Goal: Complete application form: Complete application form

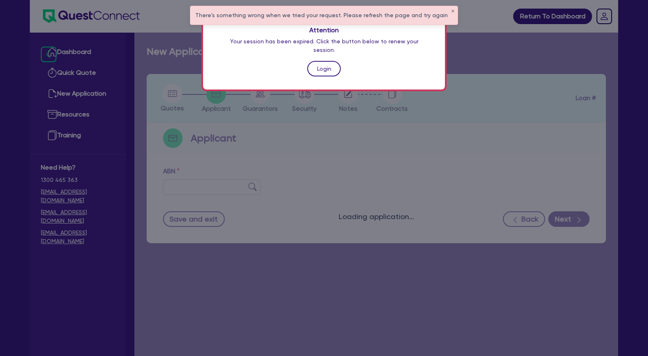
click at [322, 61] on link "Login" at bounding box center [324, 69] width 34 height 16
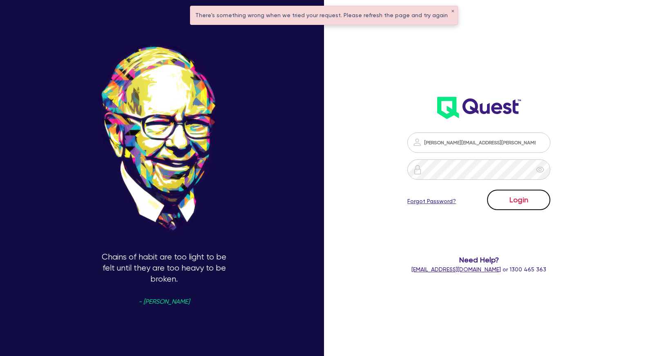
click at [519, 195] on button "Login" at bounding box center [518, 200] width 63 height 20
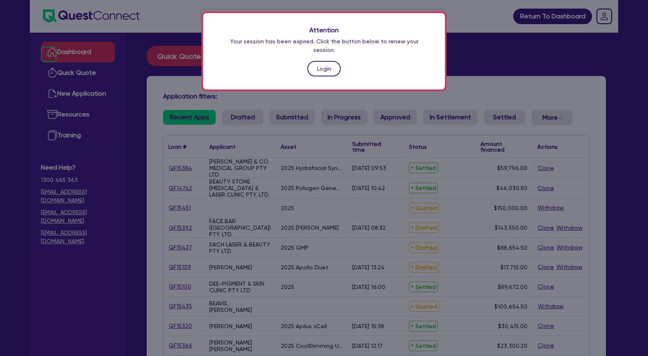
click at [327, 63] on link "Login" at bounding box center [324, 69] width 34 height 16
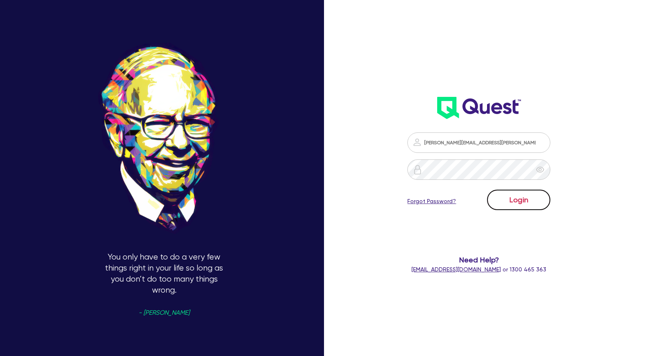
click at [523, 201] on button "Login" at bounding box center [518, 200] width 63 height 20
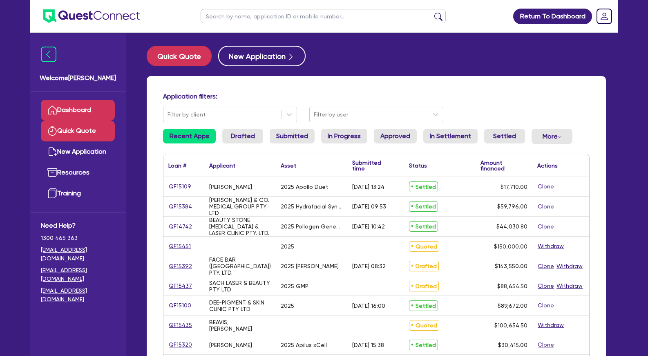
click at [86, 130] on link "Quick Quote" at bounding box center [78, 131] width 74 height 21
select select "Other"
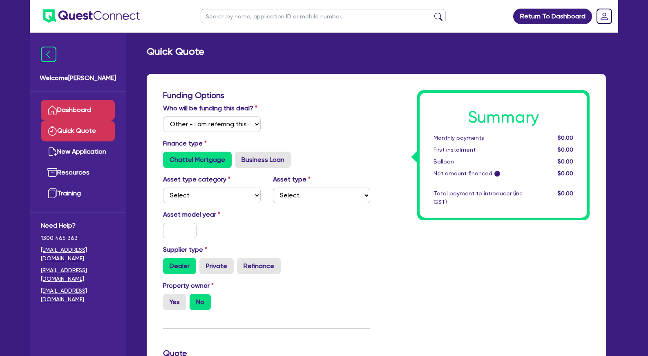
click at [88, 107] on link "Dashboard" at bounding box center [78, 110] width 74 height 21
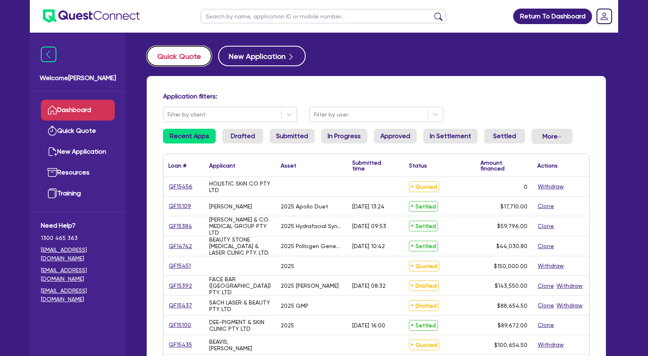
click at [180, 58] on button "Quick Quote" at bounding box center [179, 56] width 65 height 20
select select "Other"
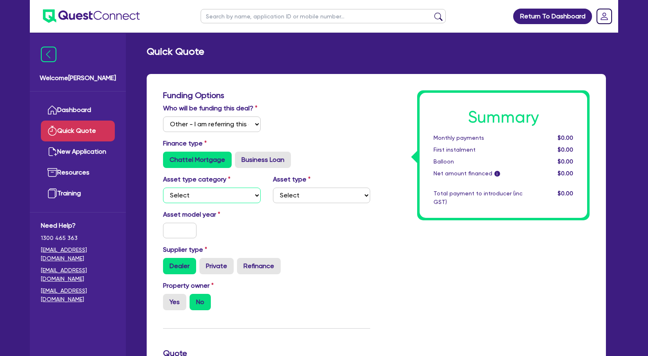
select select "TERTIARY_ASSETS"
click option "Tertiary assets" at bounding box center [0, 0] width 0 height 0
click at [273, 188] on select "Select Beauty equipment IT equipment IT software Watercraft Other" at bounding box center [322, 196] width 98 height 16
select select "BEAUTY_EQUIPMENT"
click option "Beauty equipment" at bounding box center [0, 0] width 0 height 0
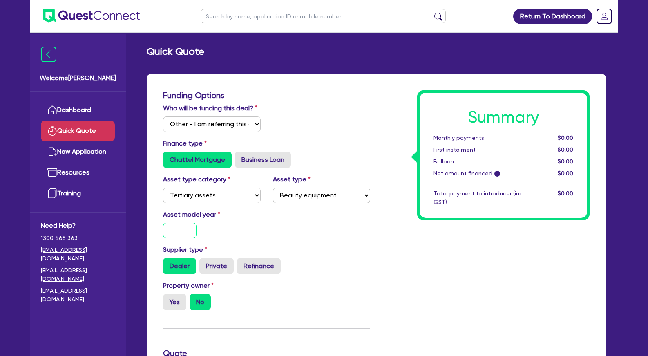
click at [186, 238] on input "text" at bounding box center [180, 231] width 34 height 16
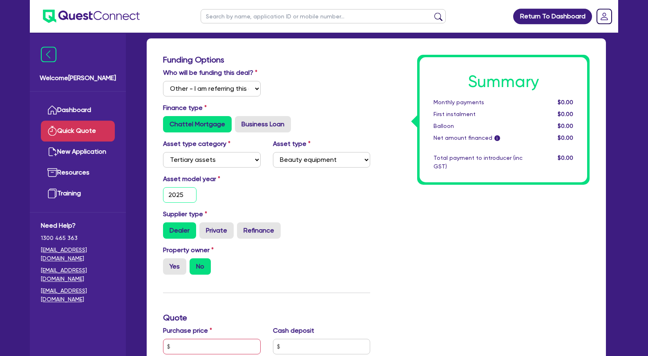
scroll to position [125, 0]
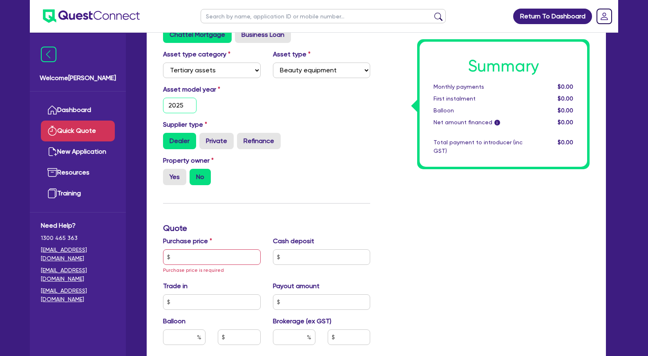
type input "2025"
click at [195, 265] on input "text" at bounding box center [212, 257] width 98 height 16
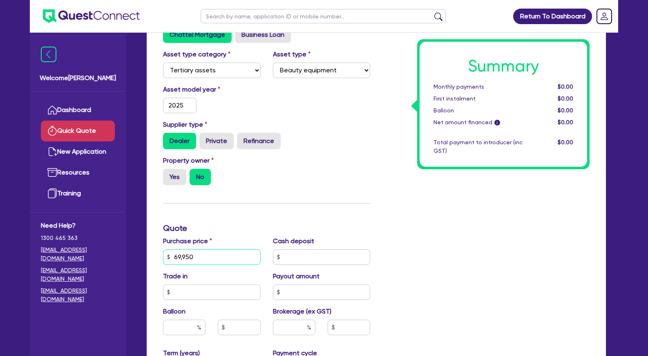
drag, startPoint x: 204, startPoint y: 263, endPoint x: 161, endPoint y: 263, distance: 42.9
click at [163, 263] on input "69,950" at bounding box center [212, 257] width 98 height 16
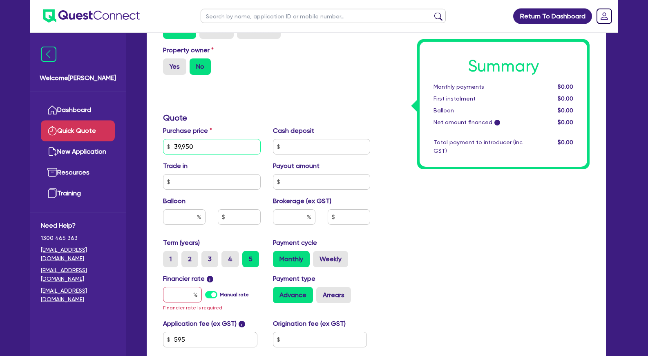
scroll to position [250, 0]
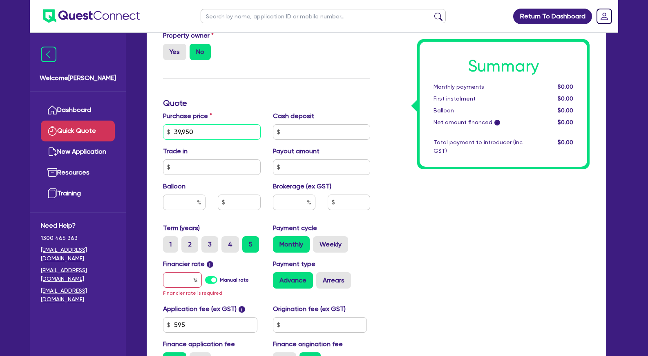
type input "39,950"
click at [183, 285] on input "text" at bounding box center [182, 280] width 39 height 16
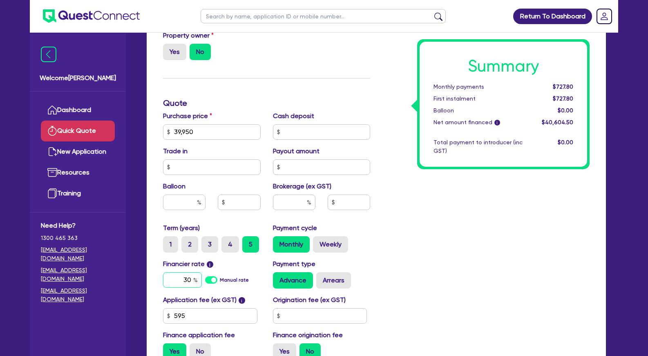
scroll to position [334, 0]
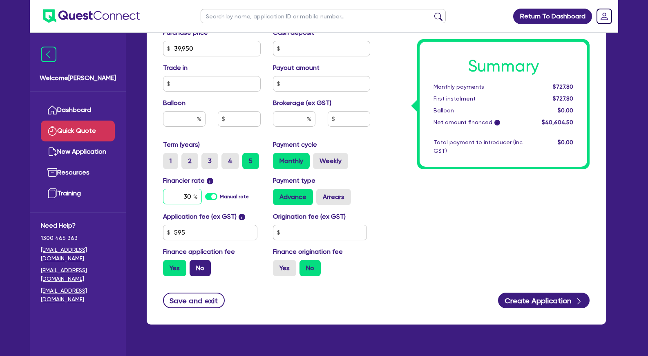
type input "30"
click at [196, 276] on label "No" at bounding box center [200, 268] width 21 height 16
click at [195, 265] on input "No" at bounding box center [192, 262] width 5 height 5
radio input "true"
click at [301, 126] on input "text" at bounding box center [294, 119] width 43 height 16
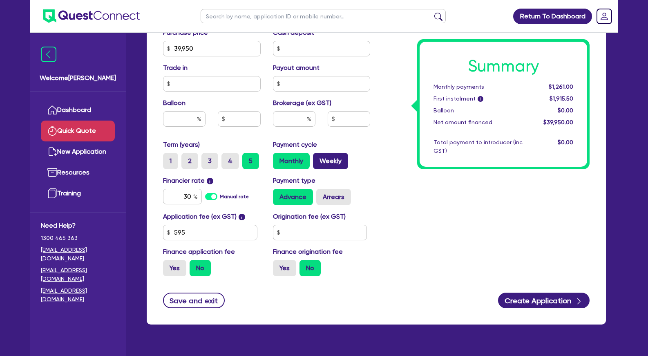
click at [333, 169] on label "Weekly" at bounding box center [330, 161] width 35 height 16
click at [319, 158] on input "Weekly" at bounding box center [315, 155] width 5 height 5
radio input "true"
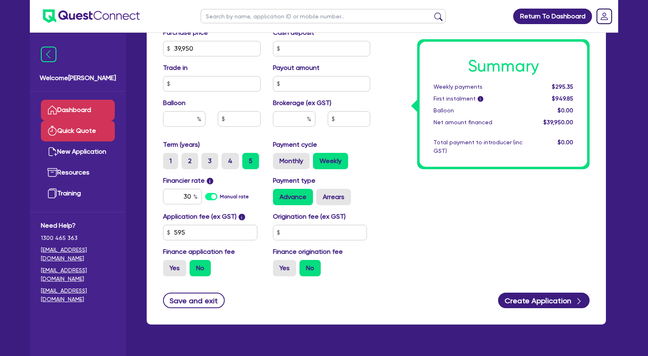
click at [85, 106] on link "Dashboard" at bounding box center [78, 110] width 74 height 21
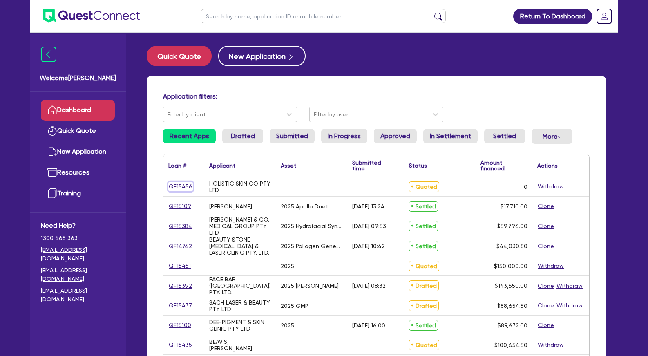
click at [186, 186] on link "QF15456" at bounding box center [180, 186] width 25 height 9
select select "Other"
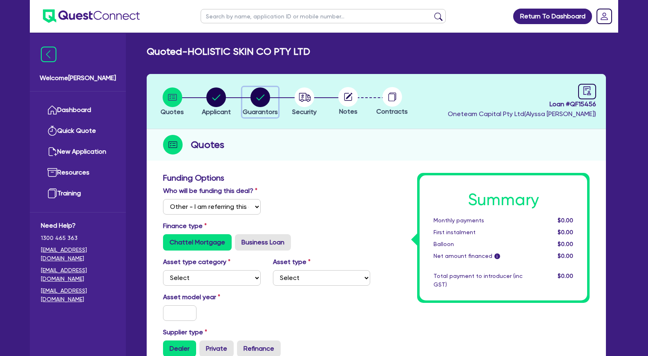
click at [260, 101] on circle "button" at bounding box center [261, 98] width 20 height 20
select select "MRS"
select select "VIC"
select select "MARRIED"
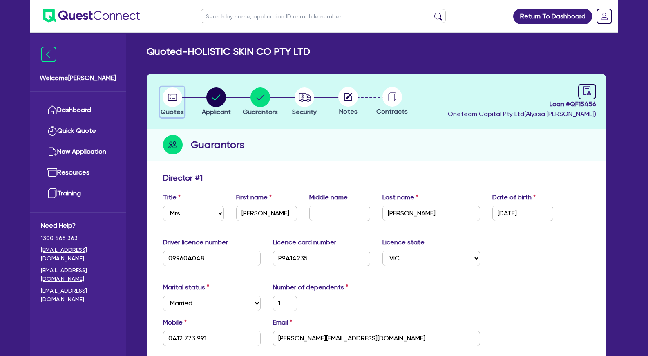
click at [175, 97] on circle "button" at bounding box center [173, 98] width 20 height 20
select select "Other"
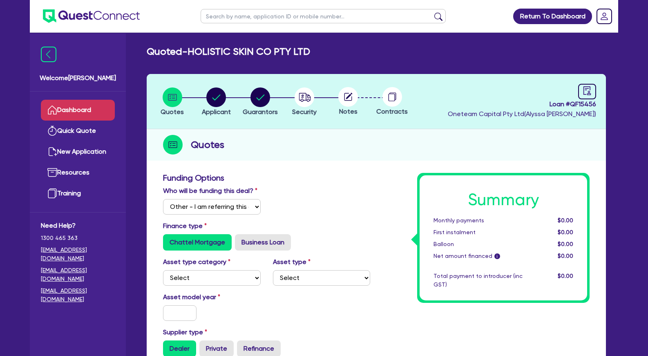
click at [97, 107] on link "Dashboard" at bounding box center [78, 110] width 74 height 21
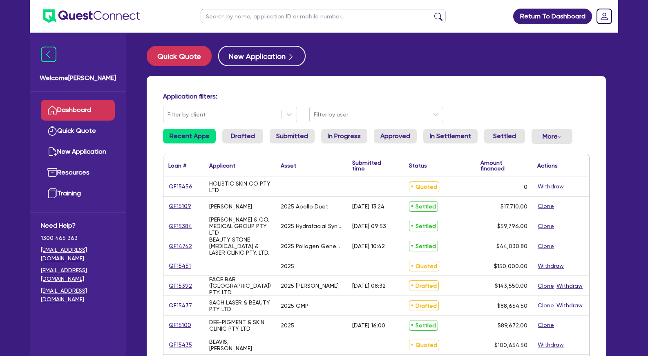
click at [352, 93] on h4 "Application filters:" at bounding box center [376, 96] width 427 height 8
click at [257, 18] on input "text" at bounding box center [323, 16] width 245 height 14
type input "zg"
click at [432, 12] on button "submit" at bounding box center [438, 17] width 13 height 11
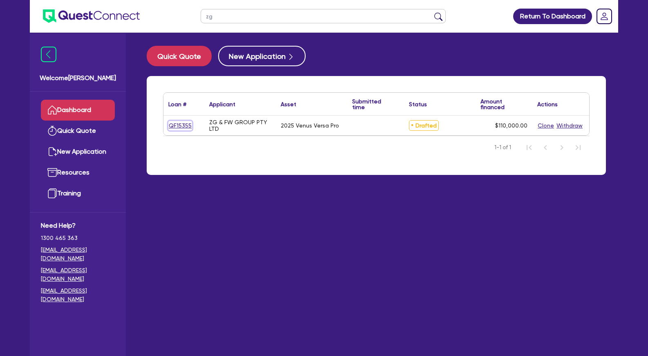
click at [184, 124] on link "QF15355" at bounding box center [180, 125] width 24 height 9
select select "Other"
select select "TERTIARY_ASSETS"
select select "BEAUTY_EQUIPMENT"
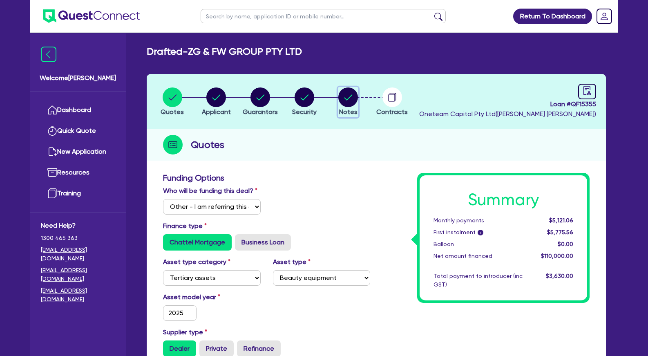
click at [353, 98] on circle "button" at bounding box center [349, 98] width 20 height 20
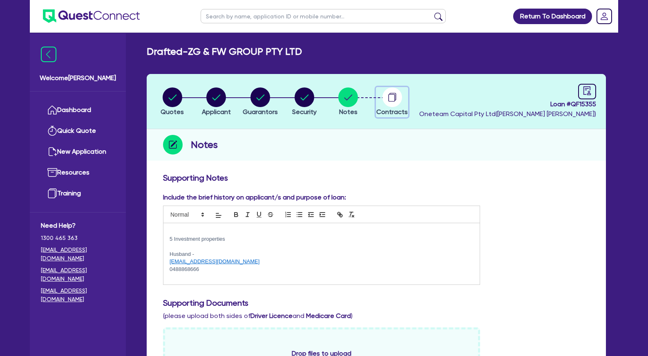
click at [393, 101] on circle "button" at bounding box center [393, 98] width 20 height 20
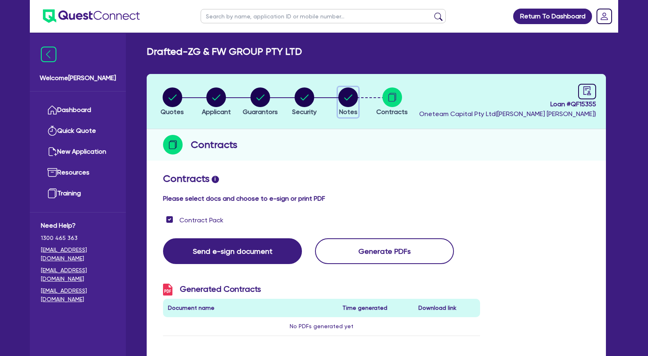
click at [343, 100] on circle "button" at bounding box center [349, 98] width 20 height 20
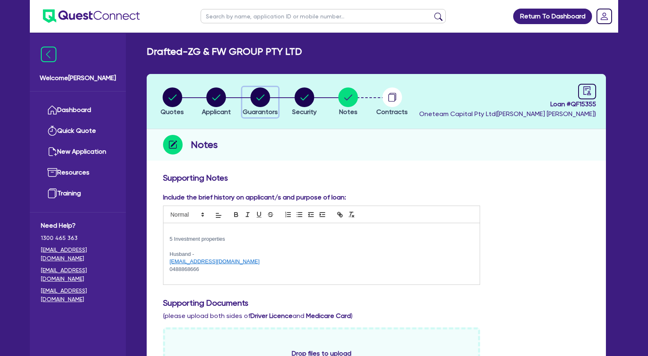
click at [263, 97] on circle "button" at bounding box center [261, 98] width 20 height 20
select select "MRS"
select select "[GEOGRAPHIC_DATA]"
select select "MARRIED"
select select "PROPERTY"
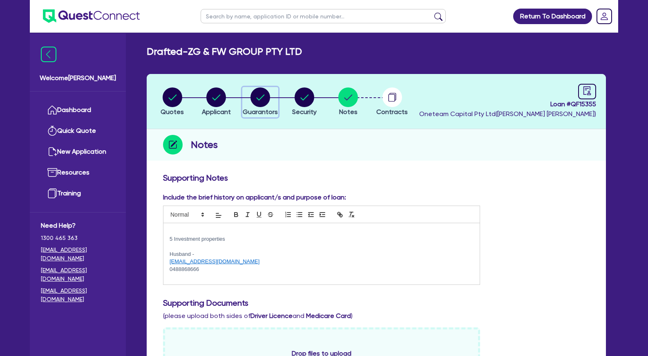
select select "INVESTMENT_PROPERTY"
select select "CASH"
select select "VEHICLE"
select select "MORTGAGE"
select select "VEHICLE_LOAN"
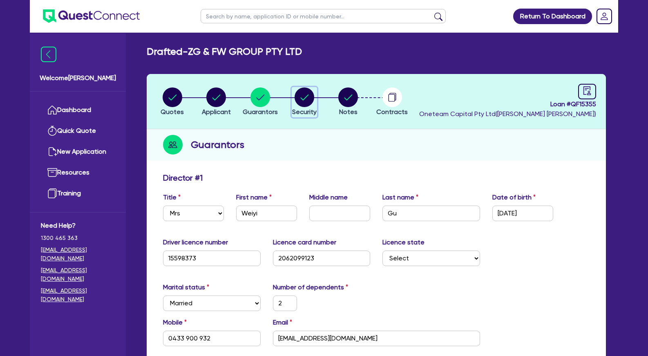
click at [304, 96] on circle "button" at bounding box center [305, 98] width 20 height 20
select select "TERTIARY_ASSETS"
select select "BEAUTY_EQUIPMENT"
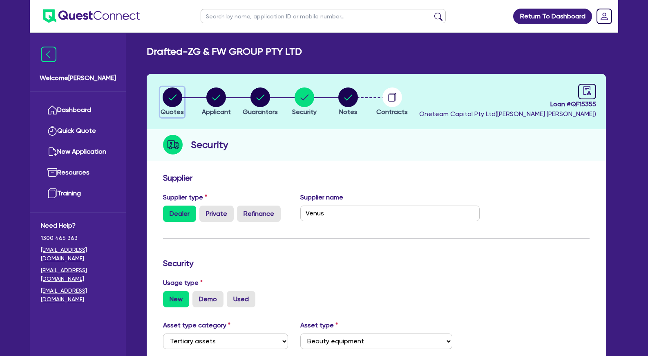
click at [180, 100] on circle "button" at bounding box center [173, 98] width 20 height 20
select select "Other"
select select "TERTIARY_ASSETS"
select select "BEAUTY_EQUIPMENT"
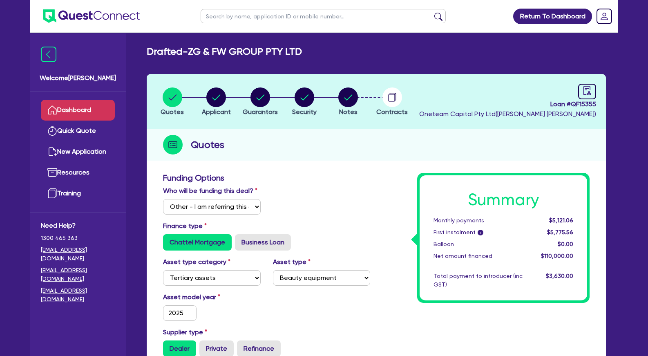
click at [102, 109] on link "Dashboard" at bounding box center [78, 110] width 74 height 21
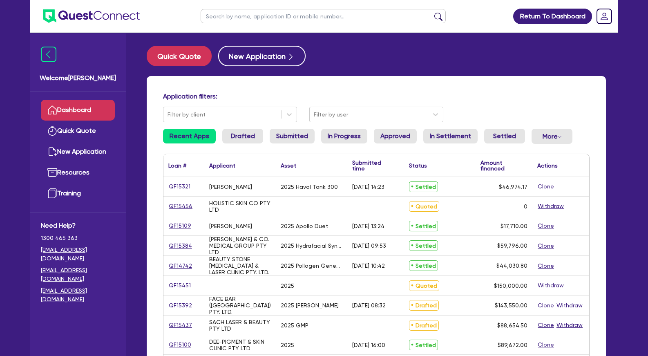
click at [268, 19] on input "text" at bounding box center [323, 16] width 245 height 14
type input "helena"
click at [432, 12] on button "submit" at bounding box center [438, 17] width 13 height 11
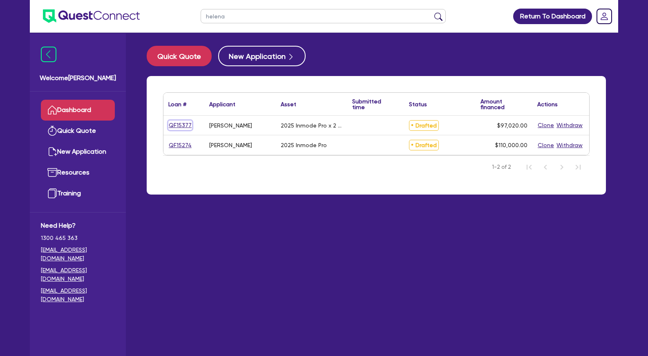
click at [182, 126] on link "QF15377" at bounding box center [180, 125] width 24 height 9
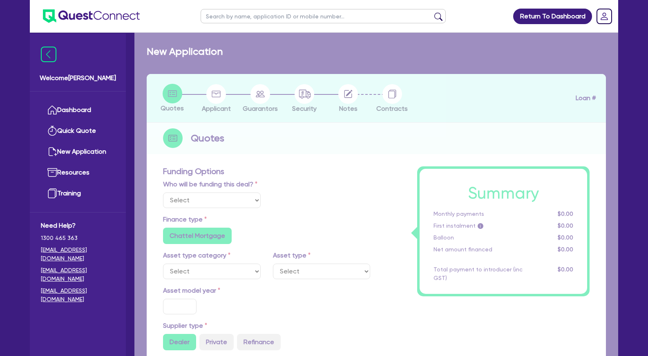
select select "Other"
select select "SECONDARY_ASSETS"
type input "2025"
type input "107,800"
type input "10,780"
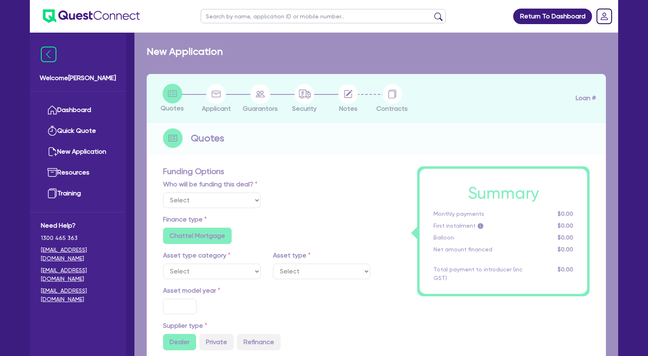
type input "5"
type input "4,851"
type input "7.49"
radio input "false"
type input "649"
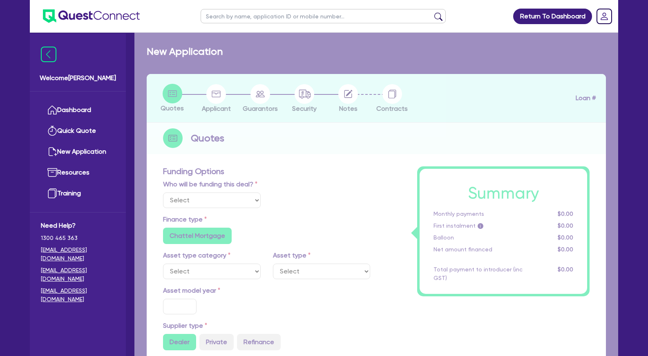
radio input "false"
select select "MEDICAL_DENTAL_LABORATORY_EQUIPMENT"
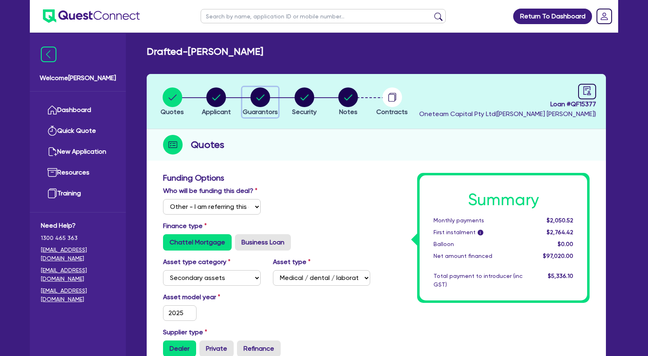
click at [256, 99] on circle "button" at bounding box center [261, 98] width 20 height 20
select select "MRS"
select select "[GEOGRAPHIC_DATA]"
select select "SINGLE"
select select "PROPERTY"
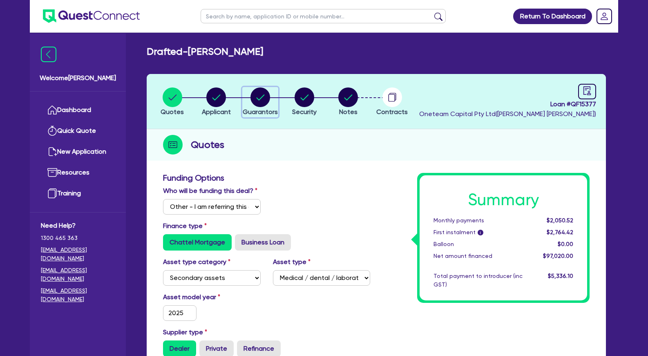
select select "CASH"
select select "HOUSEHOLD_PERSONAL"
select select "OTHER"
select select "VEHICLE"
select select "MORTGAGE"
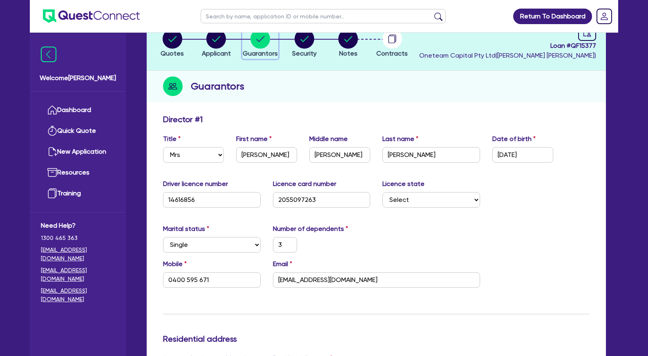
scroll to position [83, 0]
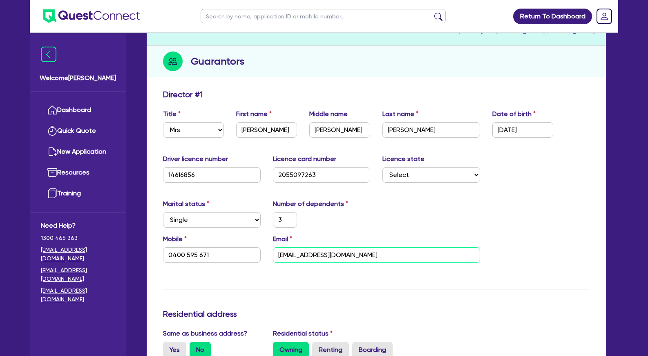
click at [325, 253] on input "[EMAIL_ADDRESS][DOMAIN_NAME]" at bounding box center [376, 255] width 207 height 16
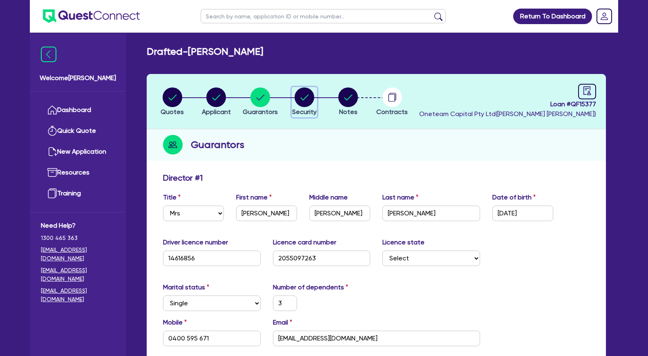
click at [303, 98] on circle "button" at bounding box center [305, 98] width 20 height 20
select select "SECONDARY_ASSETS"
select select "MEDICAL_DENTAL_LABORATORY_EQUIPMENT"
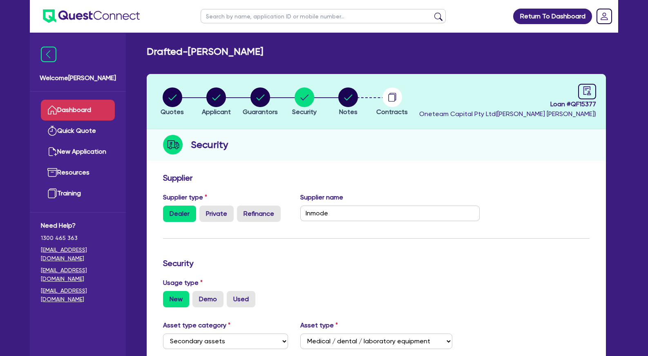
click at [95, 107] on link "Dashboard" at bounding box center [78, 110] width 74 height 21
